Goal: Information Seeking & Learning: Learn about a topic

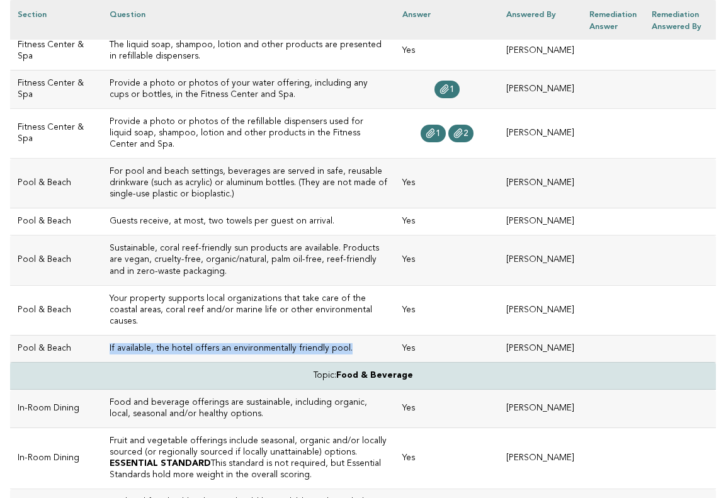
scroll to position [530, 0]
click at [425, 225] on td "Yes" at bounding box center [447, 221] width 104 height 27
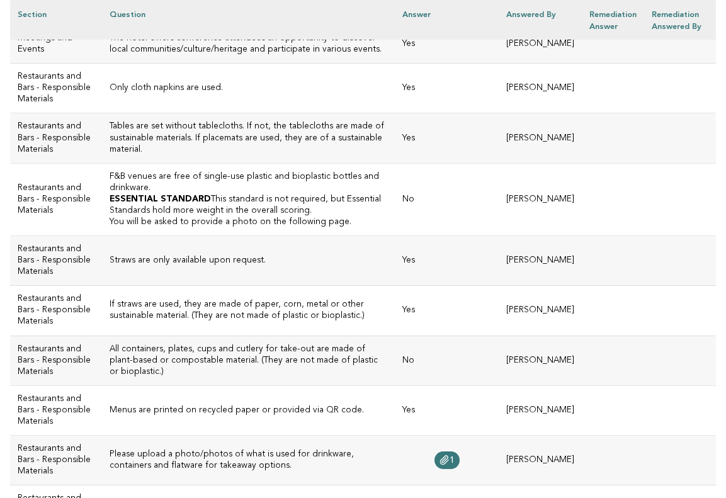
scroll to position [1350, 0]
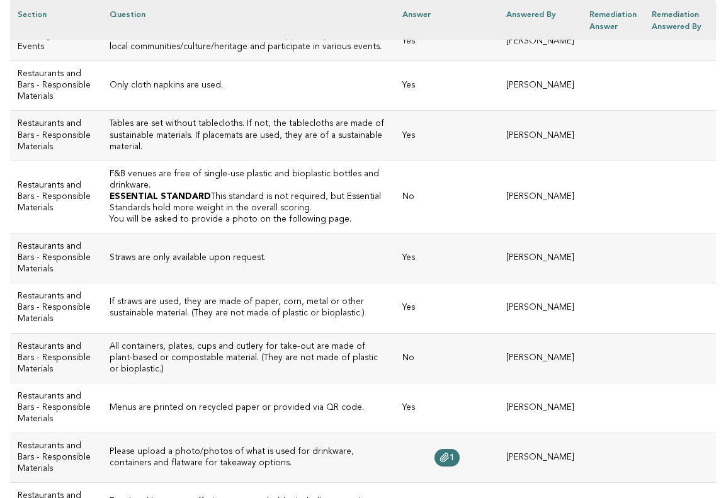
click at [217, 191] on h3 "F&B venues are free of single-use plastic and bioplastic bottles and drinkware." at bounding box center [249, 180] width 278 height 23
drag, startPoint x: 175, startPoint y: 259, endPoint x: 82, endPoint y: 250, distance: 93.0
click at [102, 233] on td "F&B venues are free of single-use plastic and bioplastic bottles and drinkware.…" at bounding box center [248, 197] width 293 height 72
copy h3 "F&B venues are free of single-use plastic and bioplastic bottles and drinkware."
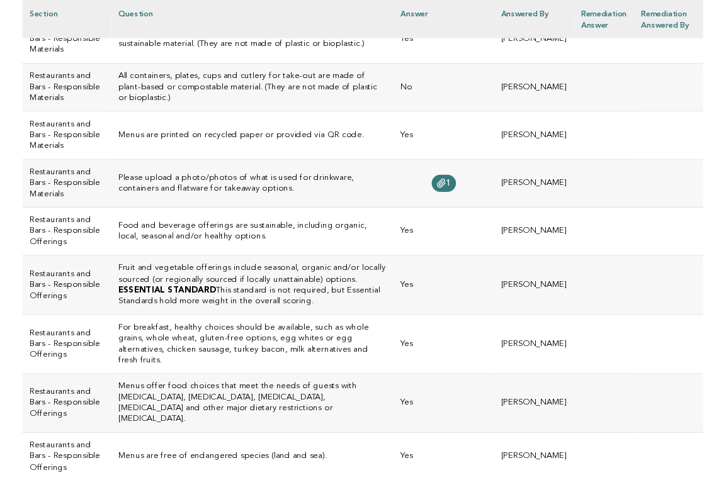
scroll to position [1626, 0]
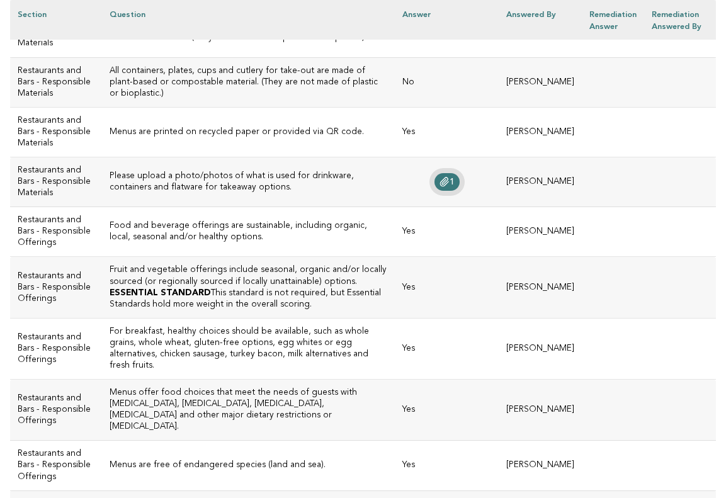
click at [434, 191] on link "1" at bounding box center [446, 182] width 25 height 18
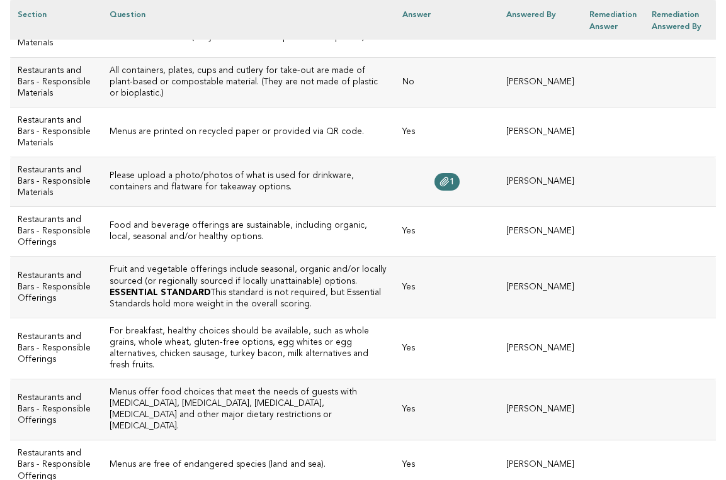
click at [316, 193] on h3 "Please upload a photo/photos of what is used for drinkware, containers and flat…" at bounding box center [249, 182] width 278 height 23
drag, startPoint x: 306, startPoint y: 314, endPoint x: 217, endPoint y: 303, distance: 89.4
click at [217, 193] on h3 "Please upload a photo/photos of what is used for drinkware, containers and flat…" at bounding box center [249, 182] width 278 height 23
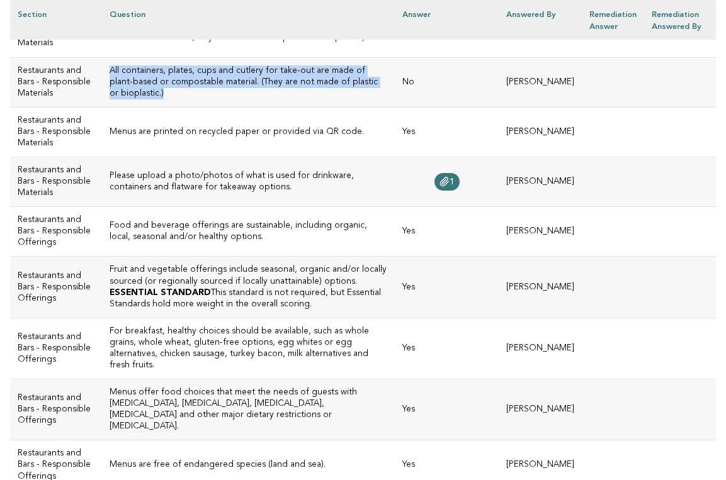
drag, startPoint x: 228, startPoint y: 196, endPoint x: 90, endPoint y: 169, distance: 140.5
click at [110, 99] on h3 "All containers, plates, cups and cutlery for take-out are made of plant-based o…" at bounding box center [249, 82] width 278 height 34
copy h3 "All containers, plates, cups and cutlery for take-out are made of plant-based o…"
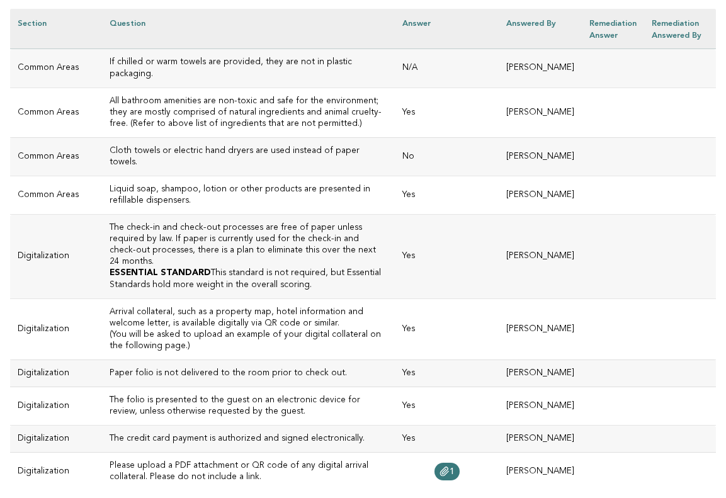
scroll to position [2485, 0]
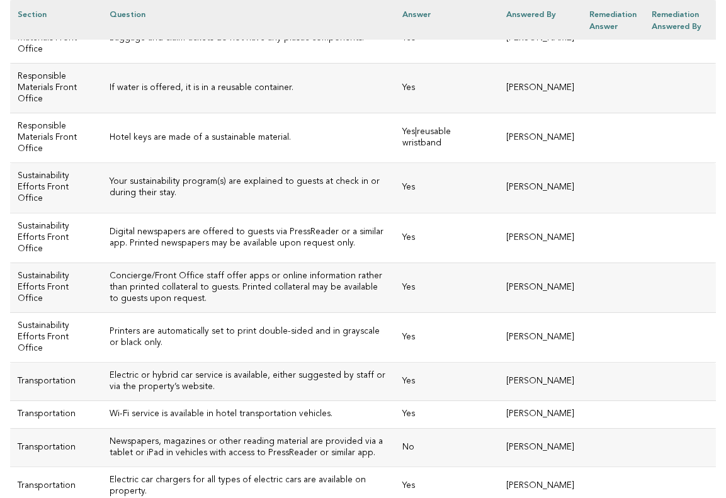
scroll to position [2984, 0]
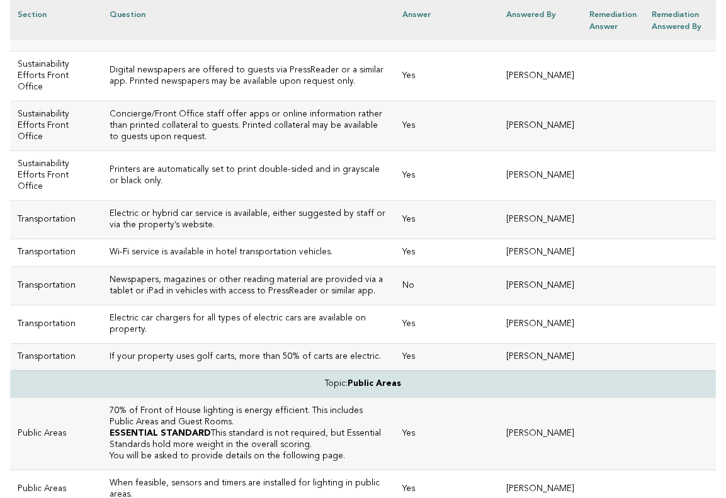
scroll to position [3135, 0]
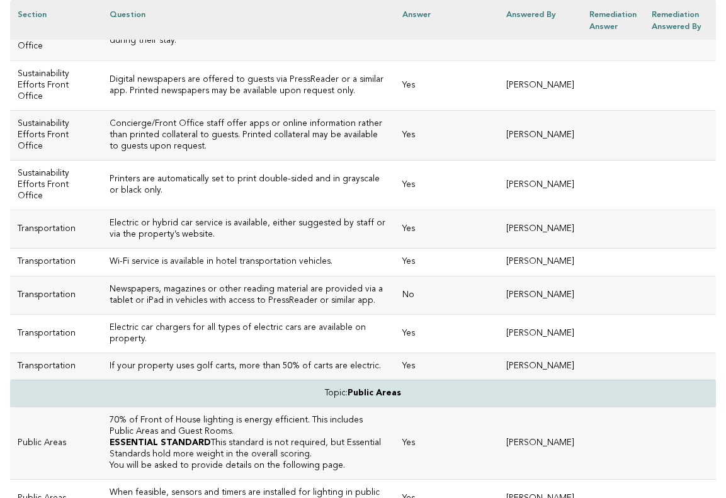
drag, startPoint x: 263, startPoint y: 244, endPoint x: 88, endPoint y: 245, distance: 175.0
copy h3 "Hotel keys are made of a sustainable material"
click at [162, 60] on td "Your sustainability program(s) are explained to guests at check in or during th…" at bounding box center [248, 36] width 293 height 50
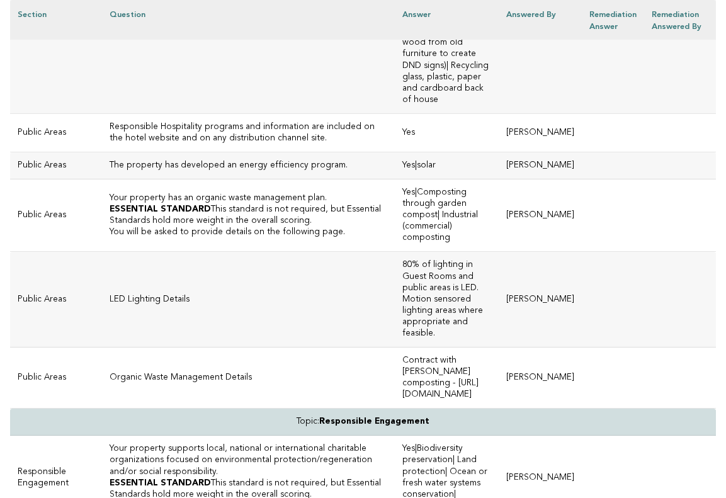
scroll to position [3749, 0]
drag, startPoint x: 310, startPoint y: 240, endPoint x: 111, endPoint y: 231, distance: 199.8
click at [111, 113] on td "Responsible waste management processes are in place." at bounding box center [248, 8] width 293 height 209
drag, startPoint x: 698, startPoint y: 232, endPoint x: 144, endPoint y: 210, distance: 554.5
click at [144, 113] on td "Responsible waste management processes are in place." at bounding box center [248, 8] width 293 height 209
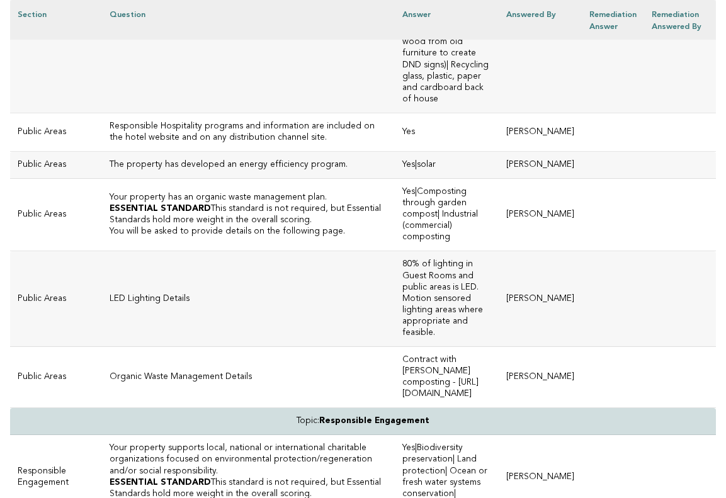
click at [144, 113] on td "Responsible waste management processes are in place." at bounding box center [248, 8] width 293 height 209
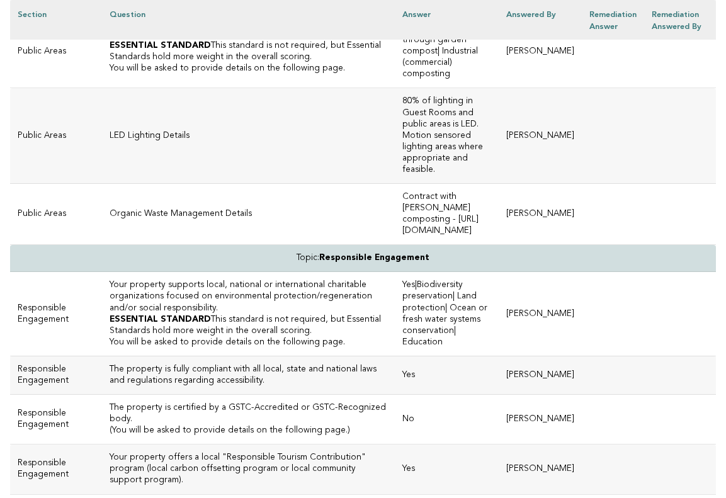
scroll to position [3919, 0]
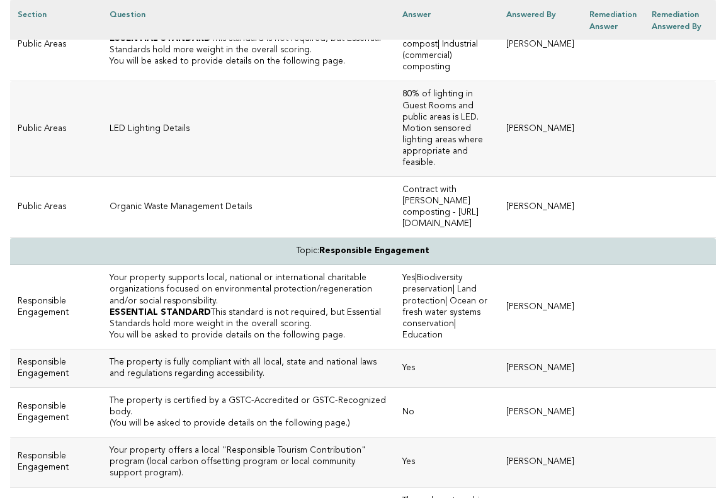
click at [176, 135] on p "LED Lighting Details" at bounding box center [249, 128] width 278 height 11
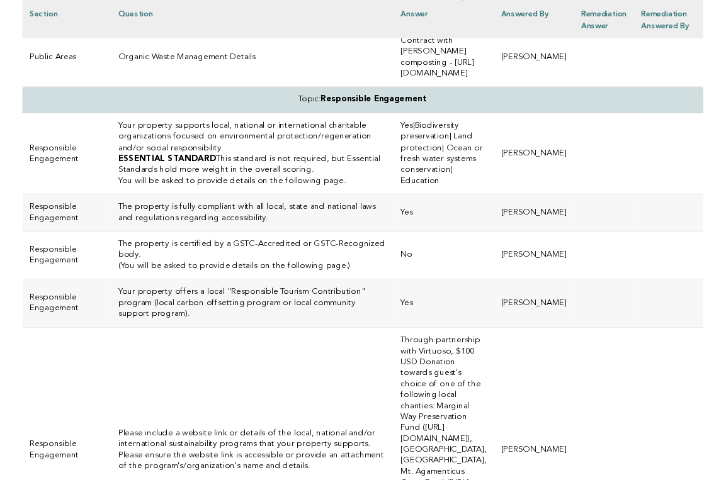
scroll to position [4069, 0]
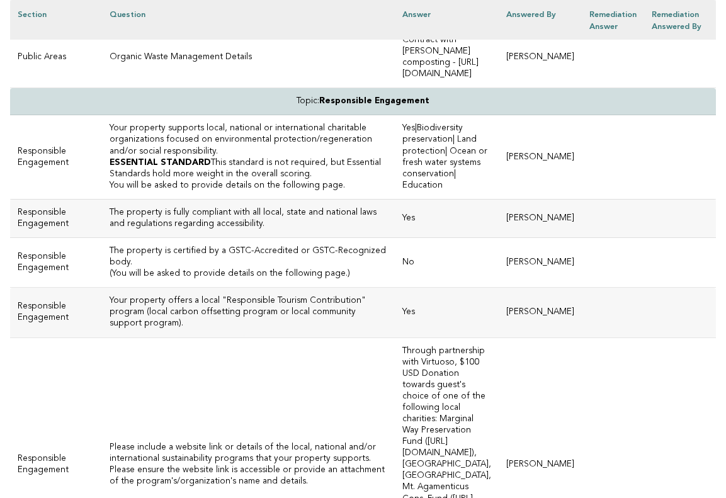
drag, startPoint x: 451, startPoint y: 188, endPoint x: 332, endPoint y: 186, distance: 119.0
click at [395, 88] on td "Contract with [PERSON_NAME] composting - [URL][DOMAIN_NAME]" at bounding box center [447, 57] width 104 height 61
copy td "[URL][DOMAIN_NAME]"
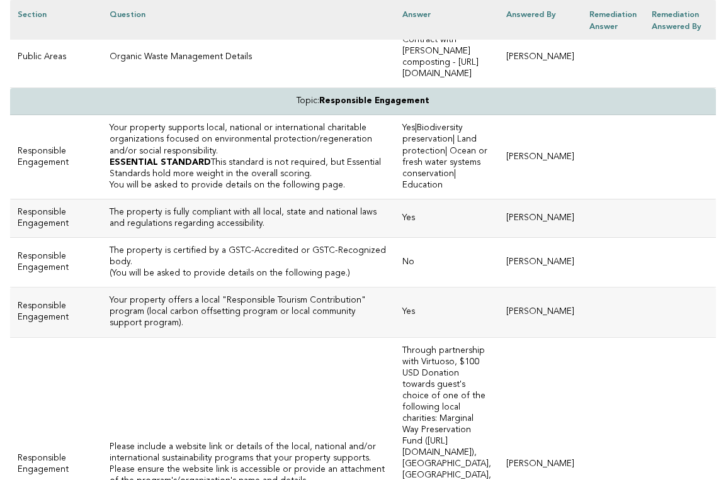
click at [395, 199] on td "Yes|Biodiversity preservation| Land protection| Ocean or fresh water systems co…" at bounding box center [447, 157] width 104 height 84
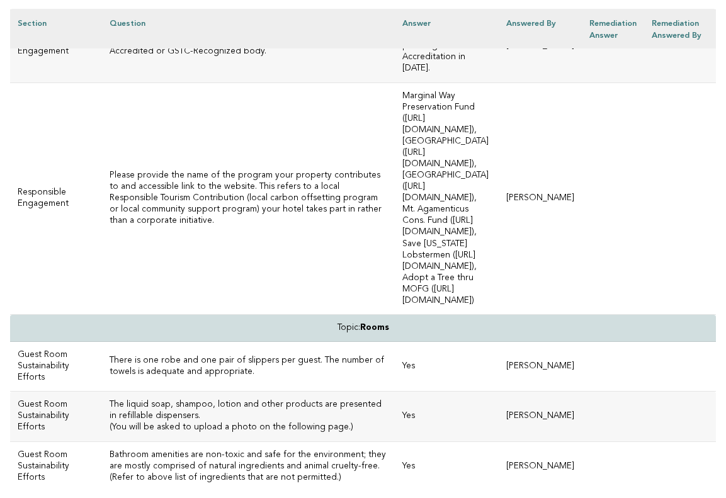
scroll to position [4676, 0]
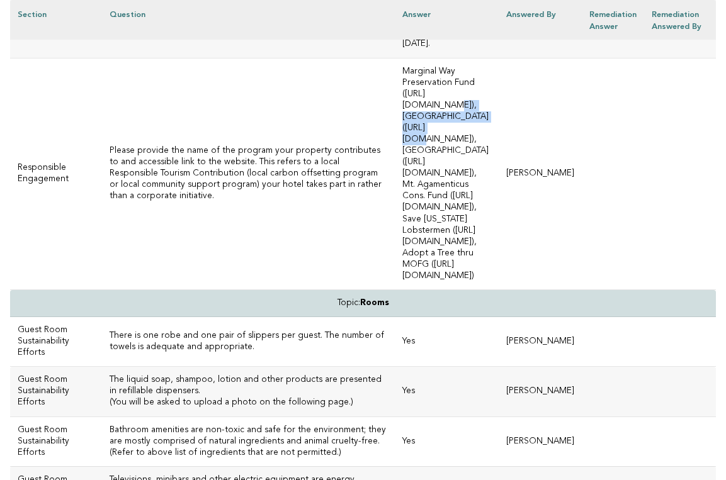
drag, startPoint x: 466, startPoint y: 77, endPoint x: 332, endPoint y: 76, distance: 133.5
click at [395, 76] on td "Marginal Way Preservation Fund ([URL][DOMAIN_NAME]), [GEOGRAPHIC_DATA] ([URL][D…" at bounding box center [447, 174] width 104 height 232
copy td "([URL][DOMAIN_NAME]"
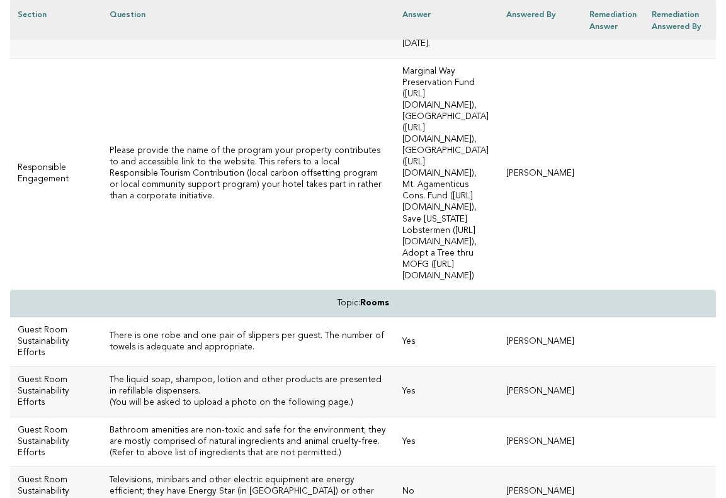
click at [395, 317] on td "Yes" at bounding box center [447, 342] width 104 height 50
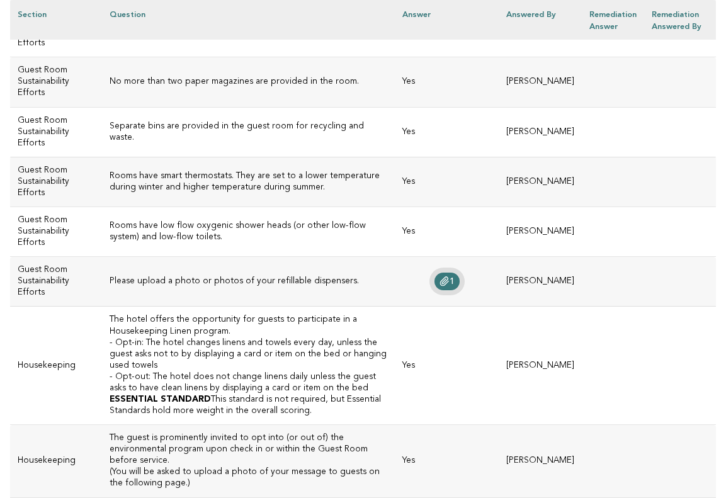
scroll to position [5187, 0]
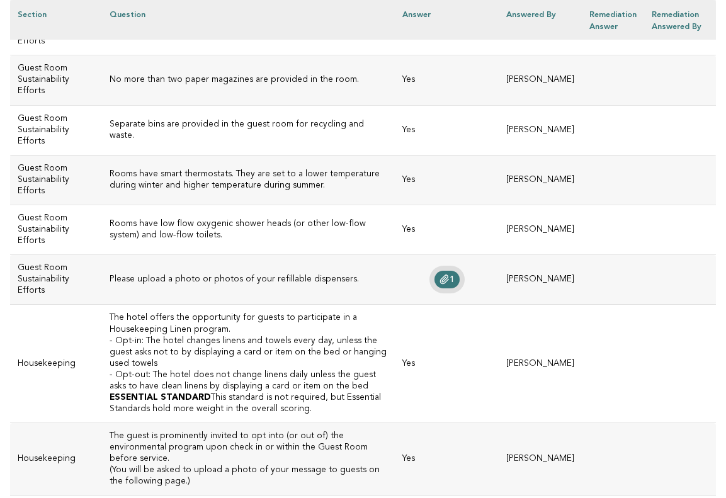
click at [440, 275] on icon at bounding box center [444, 279] width 8 height 9
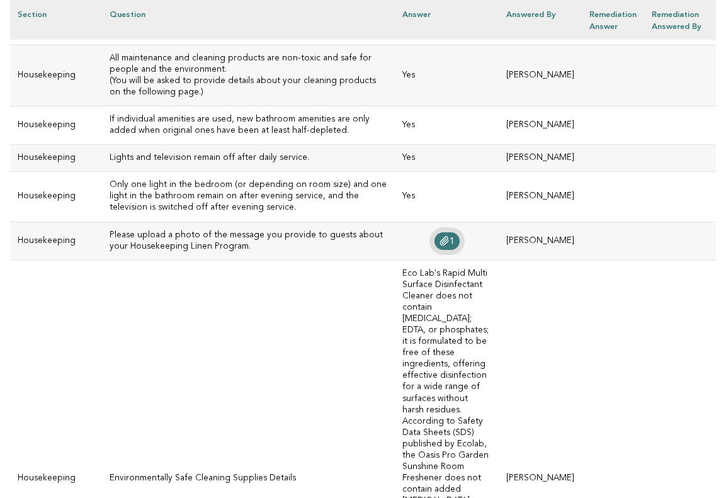
scroll to position [5692, 0]
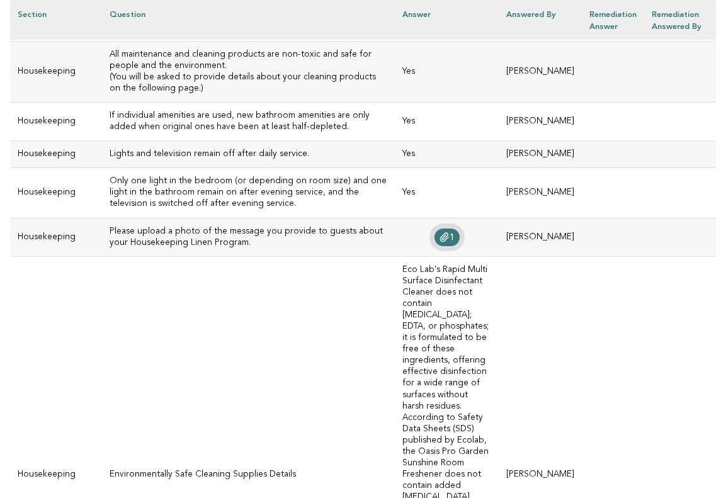
click at [450, 233] on span "1" at bounding box center [452, 237] width 5 height 9
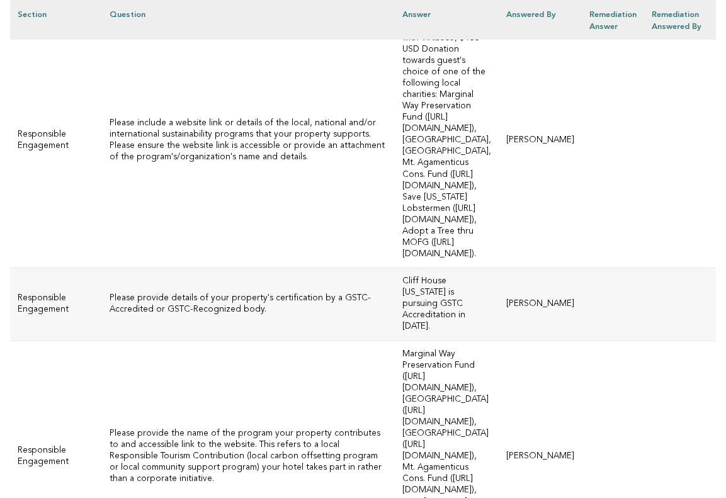
scroll to position [4394, 0]
